Goal: Transaction & Acquisition: Subscribe to service/newsletter

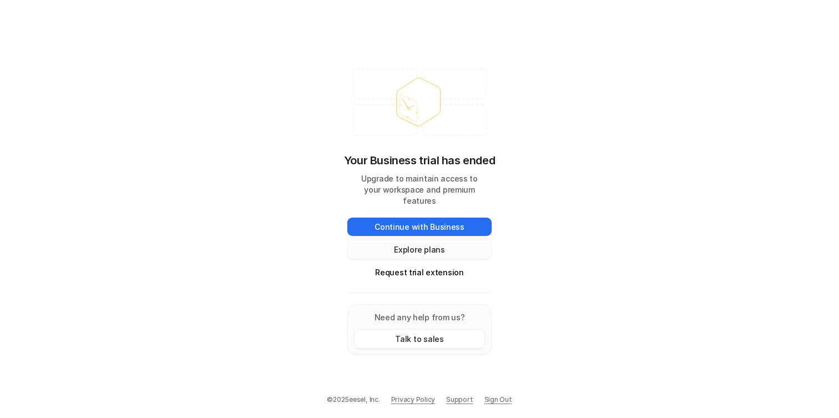
click at [436, 240] on button "Explore plans" at bounding box center [419, 249] width 144 height 18
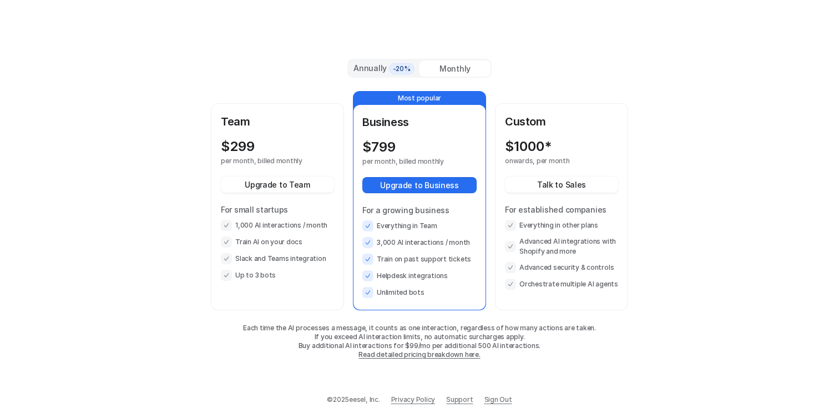
click at [393, 68] on span "-20%" at bounding box center [402, 68] width 26 height 11
click at [391, 67] on span "-20%" at bounding box center [402, 68] width 26 height 11
click at [454, 50] on div "Annually -20% Monthly Team $ 239 20 % off per month, billed annually Upgrade to…" at bounding box center [419, 208] width 430 height 331
click at [454, 69] on div "Monthly" at bounding box center [454, 68] width 71 height 16
click at [406, 67] on span "-20%" at bounding box center [402, 68] width 26 height 11
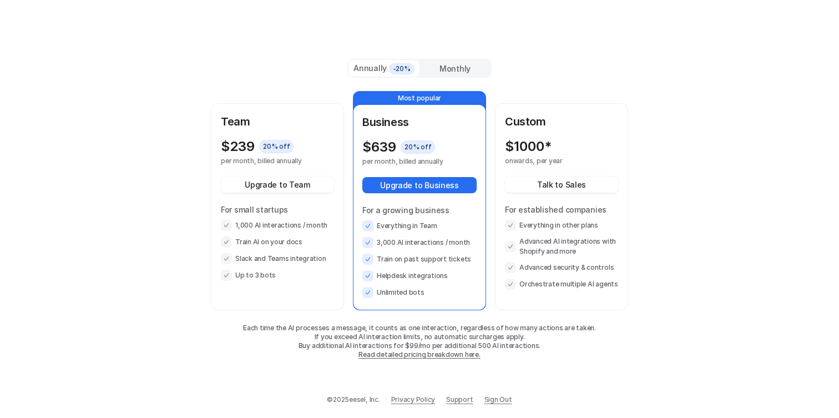
click at [285, 127] on p "Team" at bounding box center [277, 121] width 113 height 17
click at [451, 68] on div "Monthly" at bounding box center [454, 68] width 71 height 16
